Goal: Task Accomplishment & Management: Use online tool/utility

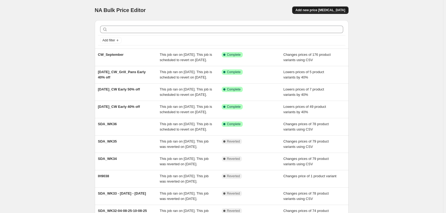
click at [337, 9] on span "Add new price [MEDICAL_DATA]" at bounding box center [320, 10] width 50 height 4
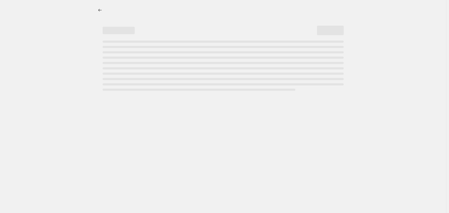
select select "percentage"
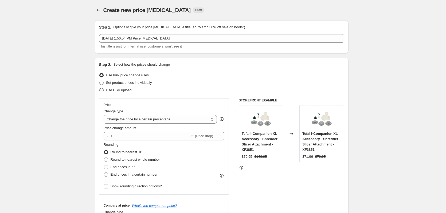
click at [119, 91] on span "Use CSV upload" at bounding box center [119, 90] width 26 height 4
click at [100, 88] on input "Use CSV upload" at bounding box center [99, 88] width 0 height 0
radio input "true"
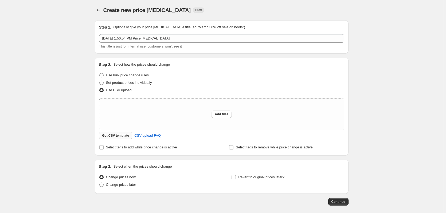
click at [120, 135] on span "Get CSV template" at bounding box center [115, 136] width 27 height 4
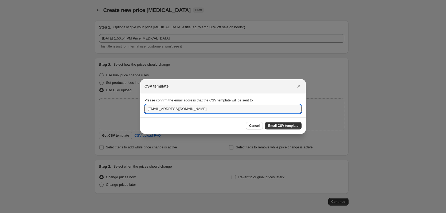
drag, startPoint x: 162, startPoint y: 107, endPoint x: 113, endPoint y: 117, distance: 49.5
type input "[EMAIL_ADDRESS][DOMAIN_NAME]"
click at [288, 127] on span "Email CSV template" at bounding box center [283, 126] width 30 height 4
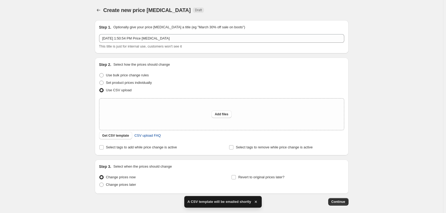
click at [147, 135] on span "CSV upload FAQ" at bounding box center [147, 135] width 26 height 5
